Goal: Book appointment/travel/reservation

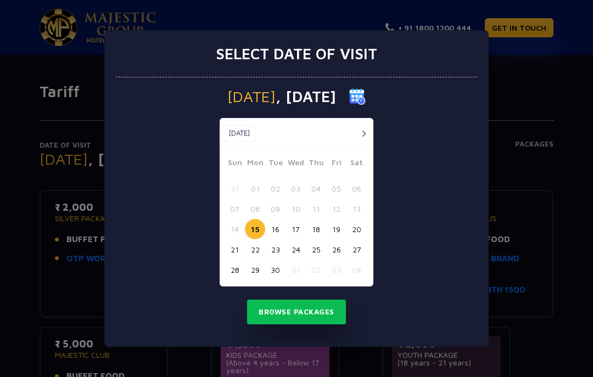
click at [282, 226] on button "16" at bounding box center [275, 229] width 20 height 20
click at [323, 323] on button "Browse Packages" at bounding box center [296, 312] width 99 height 25
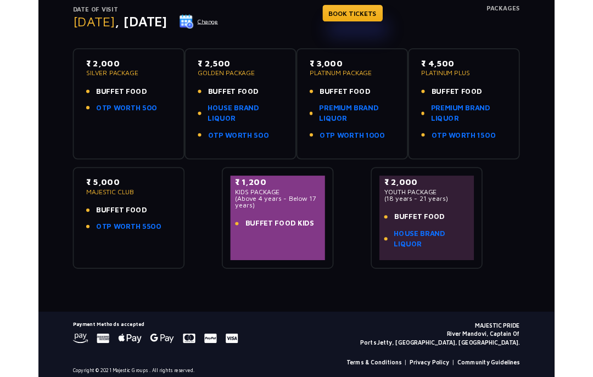
scroll to position [140, 0]
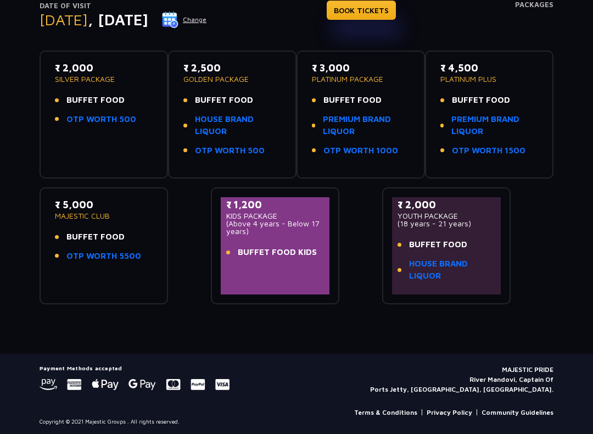
click at [479, 277] on link "HOUSE BRAND LIQUOR" at bounding box center [452, 270] width 86 height 25
